Goal: Task Accomplishment & Management: Use online tool/utility

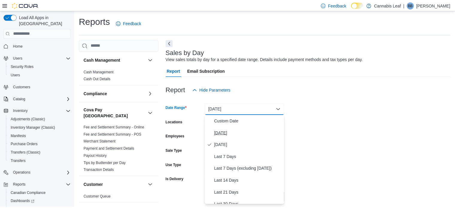
scroll to position [7, 0]
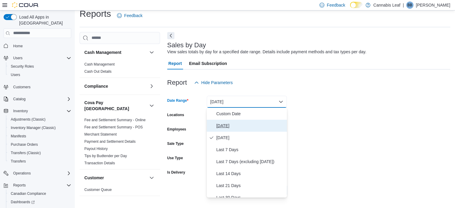
click at [247, 125] on span "[DATE]" at bounding box center [250, 125] width 68 height 7
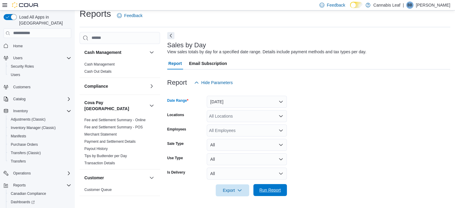
click at [266, 194] on span "Run Report" at bounding box center [270, 190] width 26 height 12
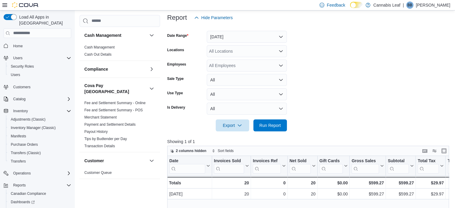
scroll to position [121, 0]
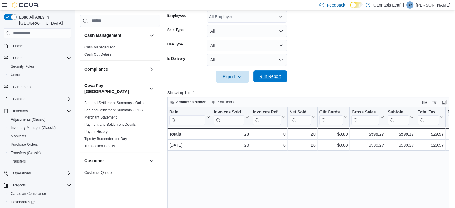
click at [269, 77] on span "Run Report" at bounding box center [271, 76] width 22 height 6
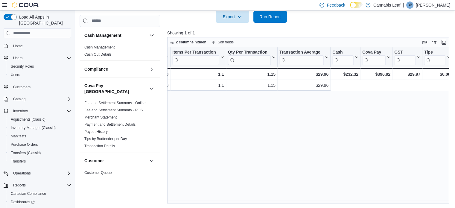
scroll to position [0, 0]
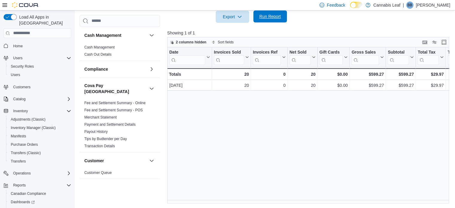
click at [278, 19] on span "Run Report" at bounding box center [270, 16] width 26 height 12
click at [265, 18] on span "Run Report" at bounding box center [271, 16] width 22 height 6
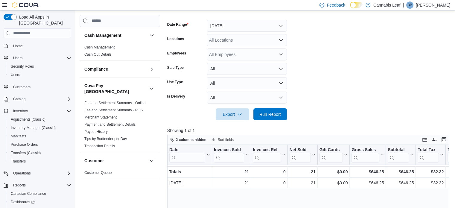
scroll to position [31, 0]
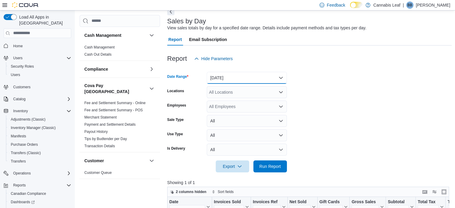
click at [249, 75] on button "[DATE]" at bounding box center [247, 78] width 80 height 12
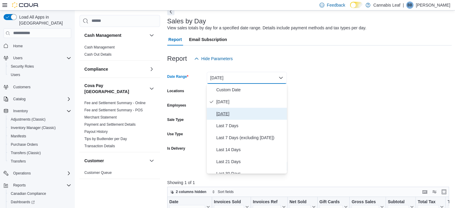
click at [246, 113] on span "[DATE]" at bounding box center [250, 113] width 68 height 7
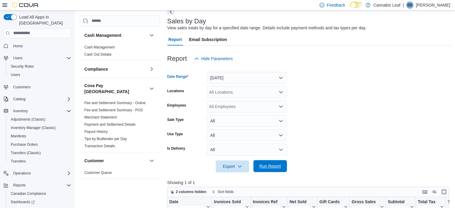
click at [268, 169] on span "Run Report" at bounding box center [270, 166] width 26 height 12
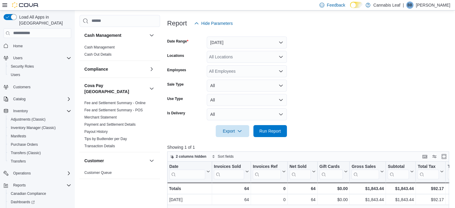
scroll to position [31, 0]
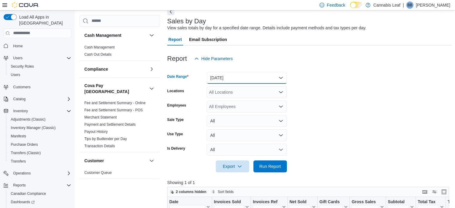
click at [271, 81] on button "[DATE]" at bounding box center [247, 78] width 80 height 12
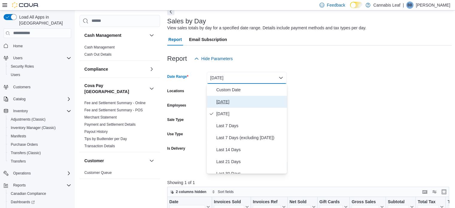
click at [264, 103] on span "[DATE]" at bounding box center [250, 101] width 68 height 7
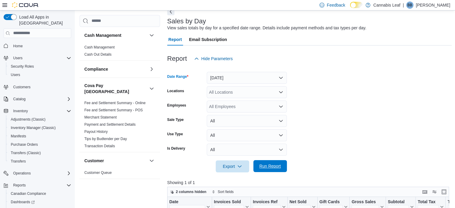
click at [271, 164] on span "Run Report" at bounding box center [271, 166] width 22 height 6
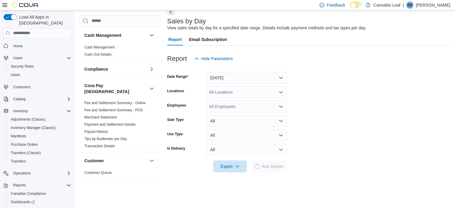
scroll to position [181, 0]
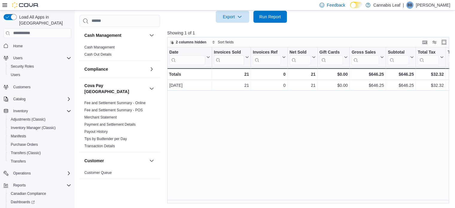
click at [354, 155] on div "Date Click to view column header actions Invoices Sold Click to view column hea…" at bounding box center [309, 125] width 285 height 157
drag, startPoint x: 362, startPoint y: 153, endPoint x: 314, endPoint y: 145, distance: 48.9
click at [362, 153] on div "Date Click to view column header actions Invoices Sold Click to view column hea…" at bounding box center [309, 125] width 285 height 157
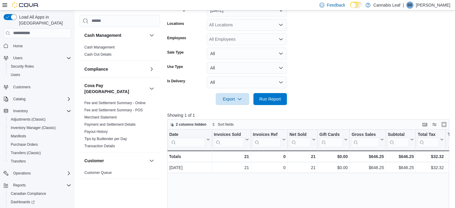
scroll to position [61, 0]
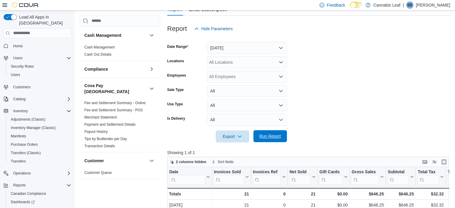
click at [265, 134] on span "Run Report" at bounding box center [271, 136] width 22 height 6
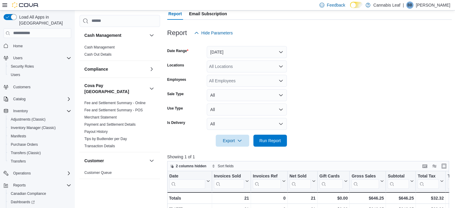
scroll to position [31, 0]
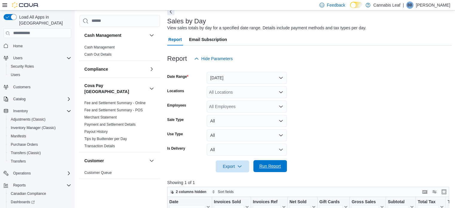
click at [277, 166] on span "Run Report" at bounding box center [271, 166] width 22 height 6
click at [273, 166] on span "Run Report" at bounding box center [271, 166] width 22 height 6
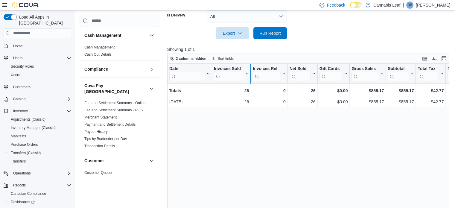
scroll to position [151, 0]
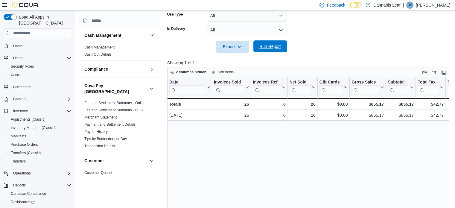
click at [271, 46] on span "Run Report" at bounding box center [271, 46] width 22 height 6
click at [268, 45] on span "Run Report" at bounding box center [271, 46] width 22 height 6
click at [265, 47] on span "Run Report" at bounding box center [271, 46] width 22 height 6
click at [262, 50] on span "Run Report" at bounding box center [270, 46] width 26 height 12
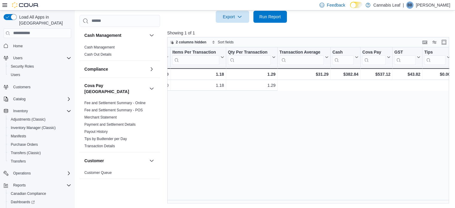
scroll to position [0, 0]
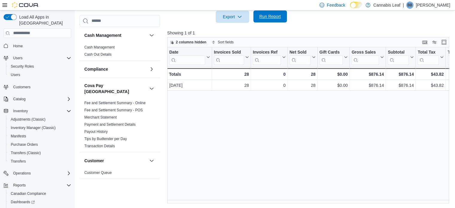
click at [263, 20] on span "Run Report" at bounding box center [270, 16] width 26 height 12
click at [265, 13] on span "Run Report" at bounding box center [270, 16] width 26 height 12
click at [272, 20] on span "Run Report" at bounding box center [270, 16] width 26 height 12
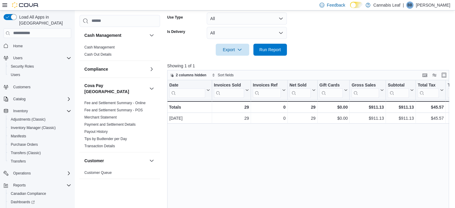
scroll to position [121, 0]
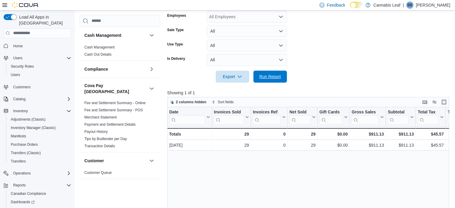
click at [266, 76] on span "Run Report" at bounding box center [271, 77] width 22 height 6
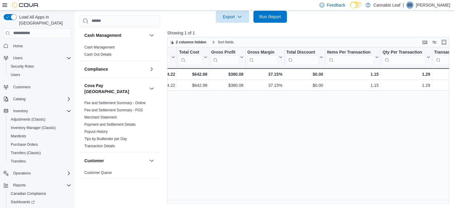
scroll to position [0, 0]
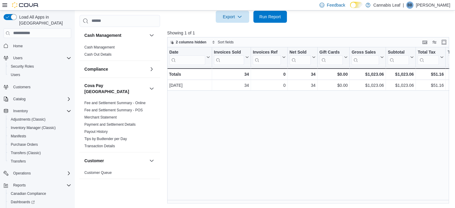
drag, startPoint x: 265, startPoint y: 6, endPoint x: 265, endPoint y: 10, distance: 4.5
click at [265, 6] on div "Feedback Dark Mode Cannabis Leaf | BB [PERSON_NAME]" at bounding box center [227, 5] width 455 height 10
click at [265, 12] on span "Run Report" at bounding box center [270, 16] width 26 height 12
click at [276, 19] on span "Run Report" at bounding box center [271, 16] width 22 height 6
click at [274, 14] on span "Run Report" at bounding box center [271, 16] width 22 height 6
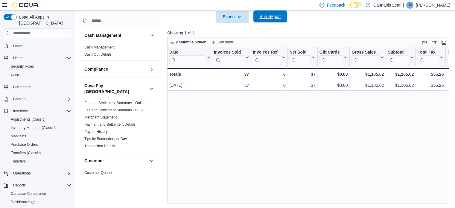
click at [257, 18] on span "Run Report" at bounding box center [270, 16] width 26 height 12
